Goal: Check status: Check status

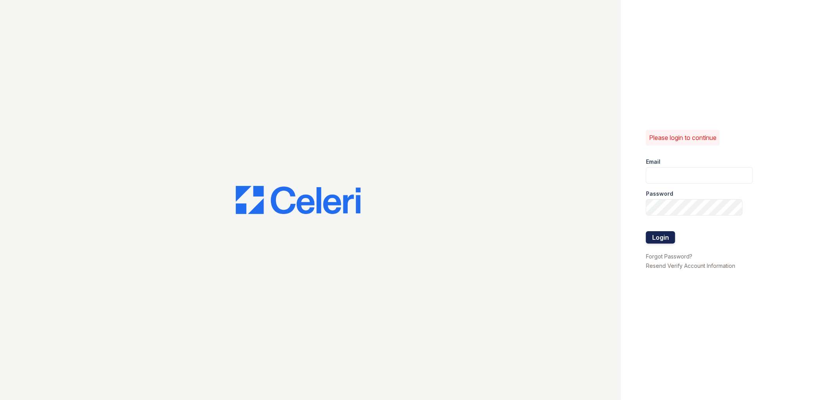
type input "renewfoundrycentre@trinity-pm.com"
click at [667, 239] on button "Login" at bounding box center [660, 237] width 29 height 12
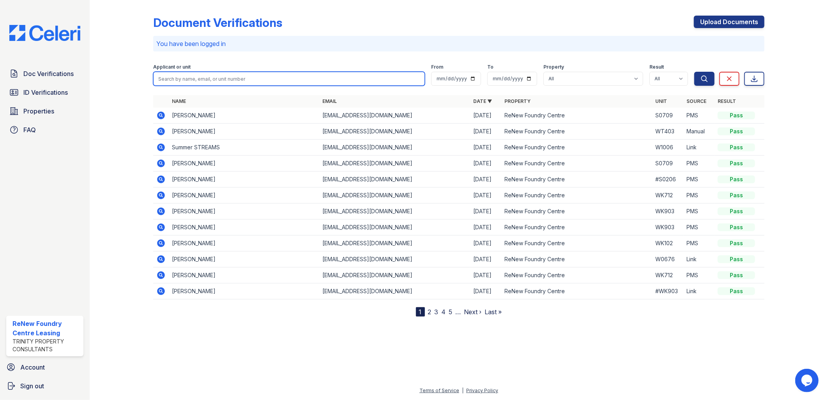
click at [227, 77] on input "search" at bounding box center [289, 79] width 272 height 14
type input "[PERSON_NAME]"
click at [695, 72] on button "Search" at bounding box center [705, 79] width 20 height 14
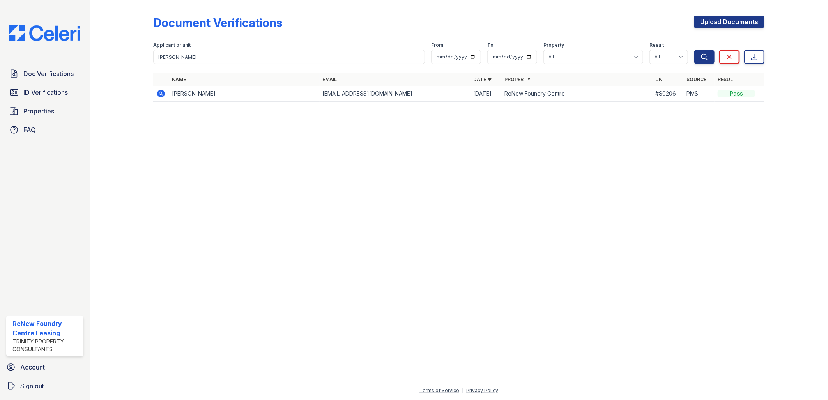
click at [159, 94] on icon at bounding box center [161, 94] width 8 height 8
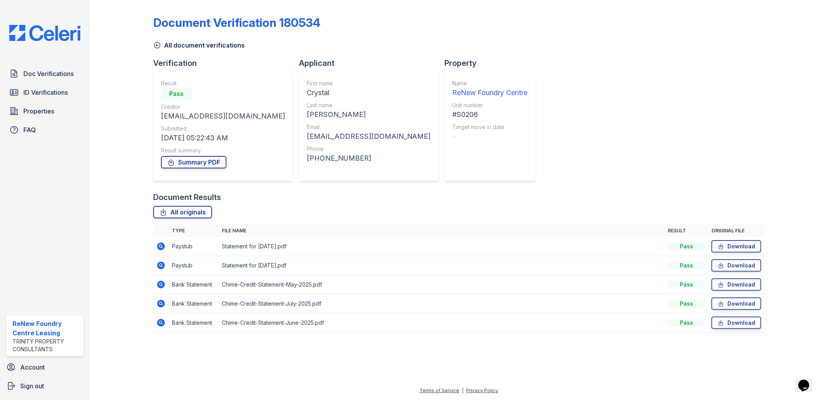
click at [160, 245] on icon at bounding box center [160, 246] width 9 height 9
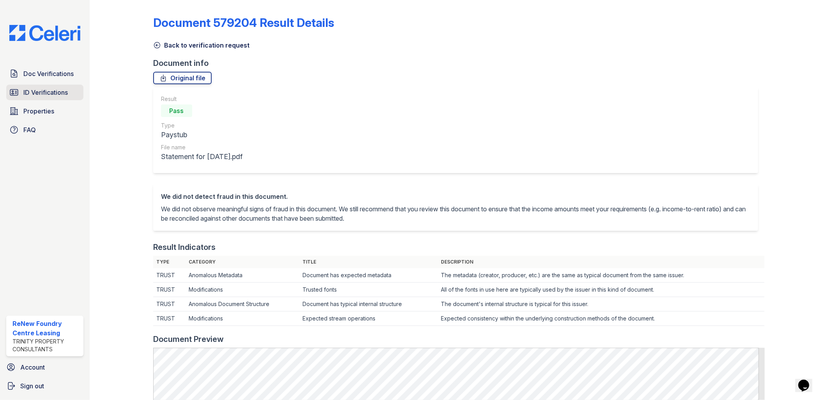
drag, startPoint x: 39, startPoint y: 90, endPoint x: 44, endPoint y: 90, distance: 4.7
click at [39, 90] on span "ID Verifications" at bounding box center [45, 92] width 44 height 9
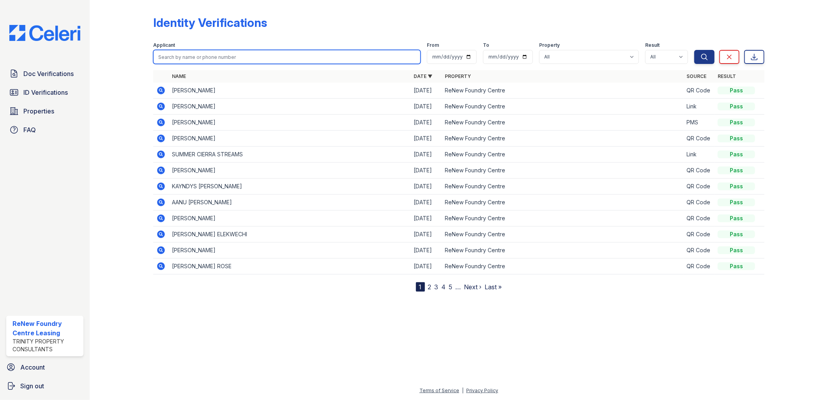
click at [248, 55] on input "search" at bounding box center [287, 57] width 268 height 14
type input "blakely"
click at [695, 50] on button "Search" at bounding box center [705, 57] width 20 height 14
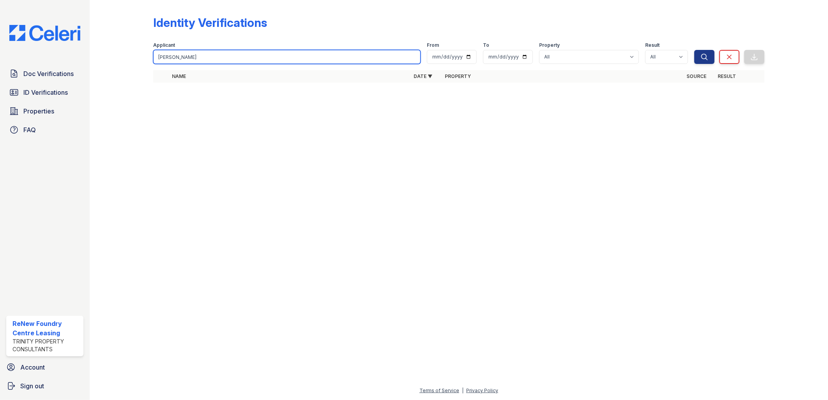
click at [214, 53] on input "blakely" at bounding box center [287, 57] width 268 height 14
type input "blakey"
click at [695, 50] on button "Search" at bounding box center [705, 57] width 20 height 14
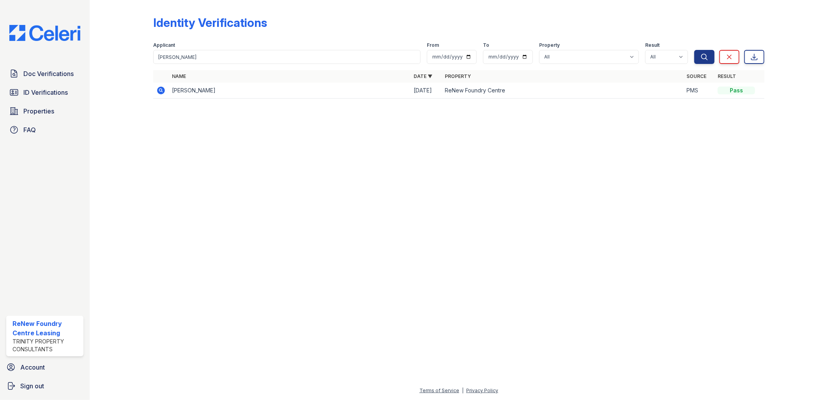
click at [165, 91] on icon at bounding box center [160, 90] width 9 height 9
click at [161, 90] on icon at bounding box center [161, 90] width 2 height 2
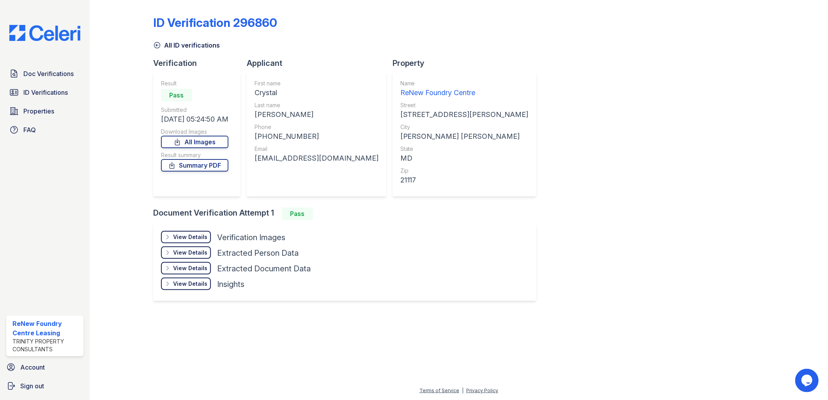
click at [178, 237] on div "View Details" at bounding box center [190, 237] width 34 height 8
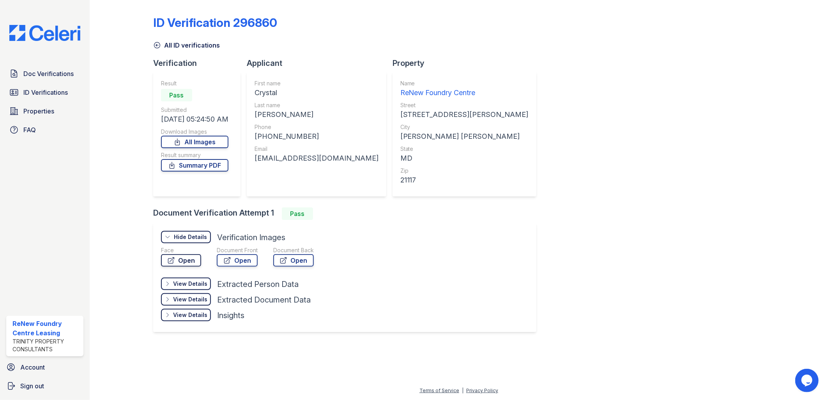
click at [190, 261] on link "Open" at bounding box center [181, 260] width 40 height 12
click at [242, 262] on link "Open" at bounding box center [237, 260] width 41 height 12
click at [406, 255] on div "View Details Details Hide Details Details Verification Images Face Open Documen…" at bounding box center [344, 277] width 383 height 109
drag, startPoint x: 757, startPoint y: 162, endPoint x: 613, endPoint y: 103, distance: 155.7
click at [745, 167] on div "ID Verification 296860 All ID verifications Verification Result Pass Submitted …" at bounding box center [459, 173] width 612 height 340
